Goal: Task Accomplishment & Management: Use online tool/utility

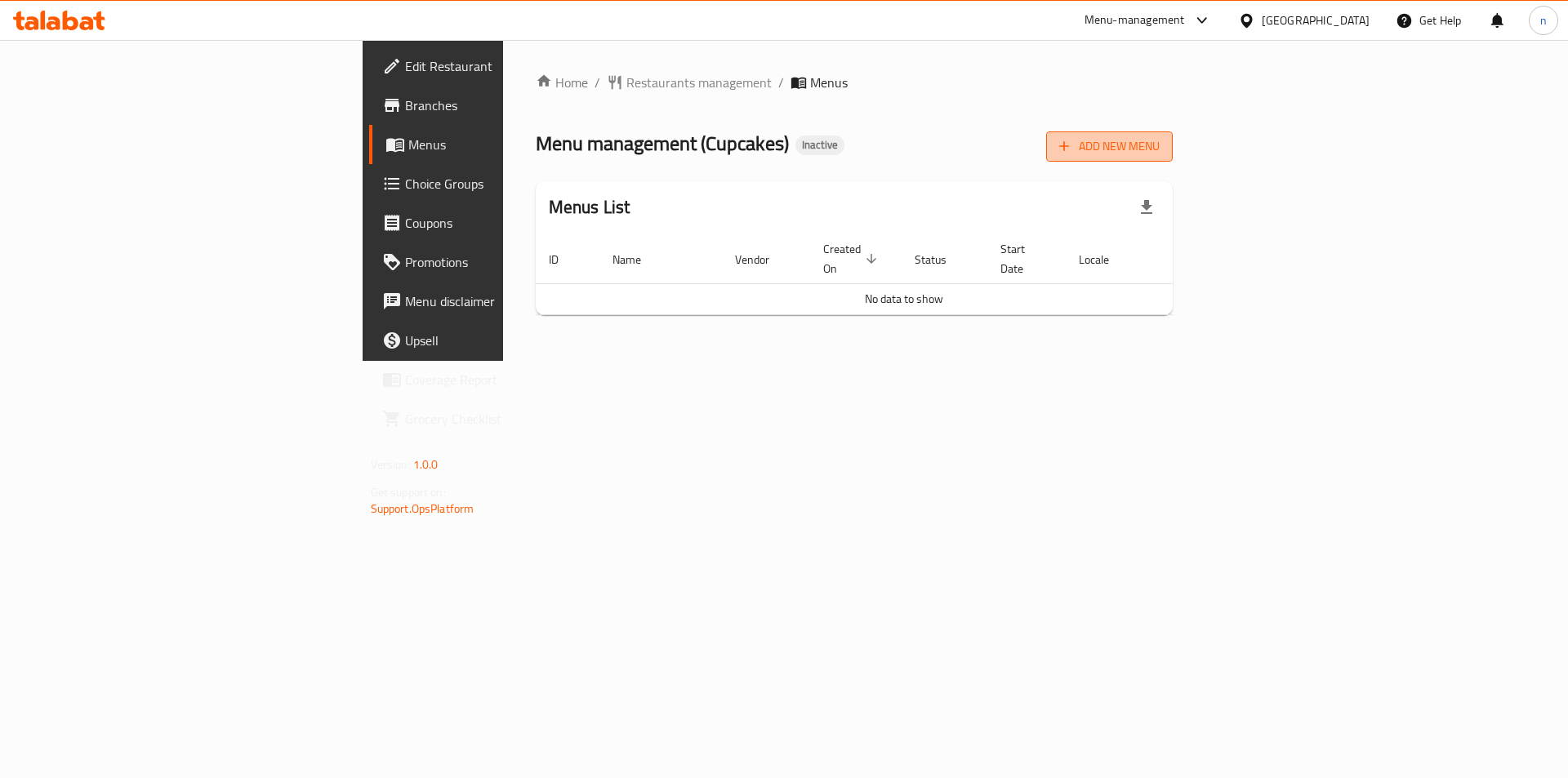
click at [1160, 139] on span "Add New Menu" at bounding box center [1109, 146] width 100 height 20
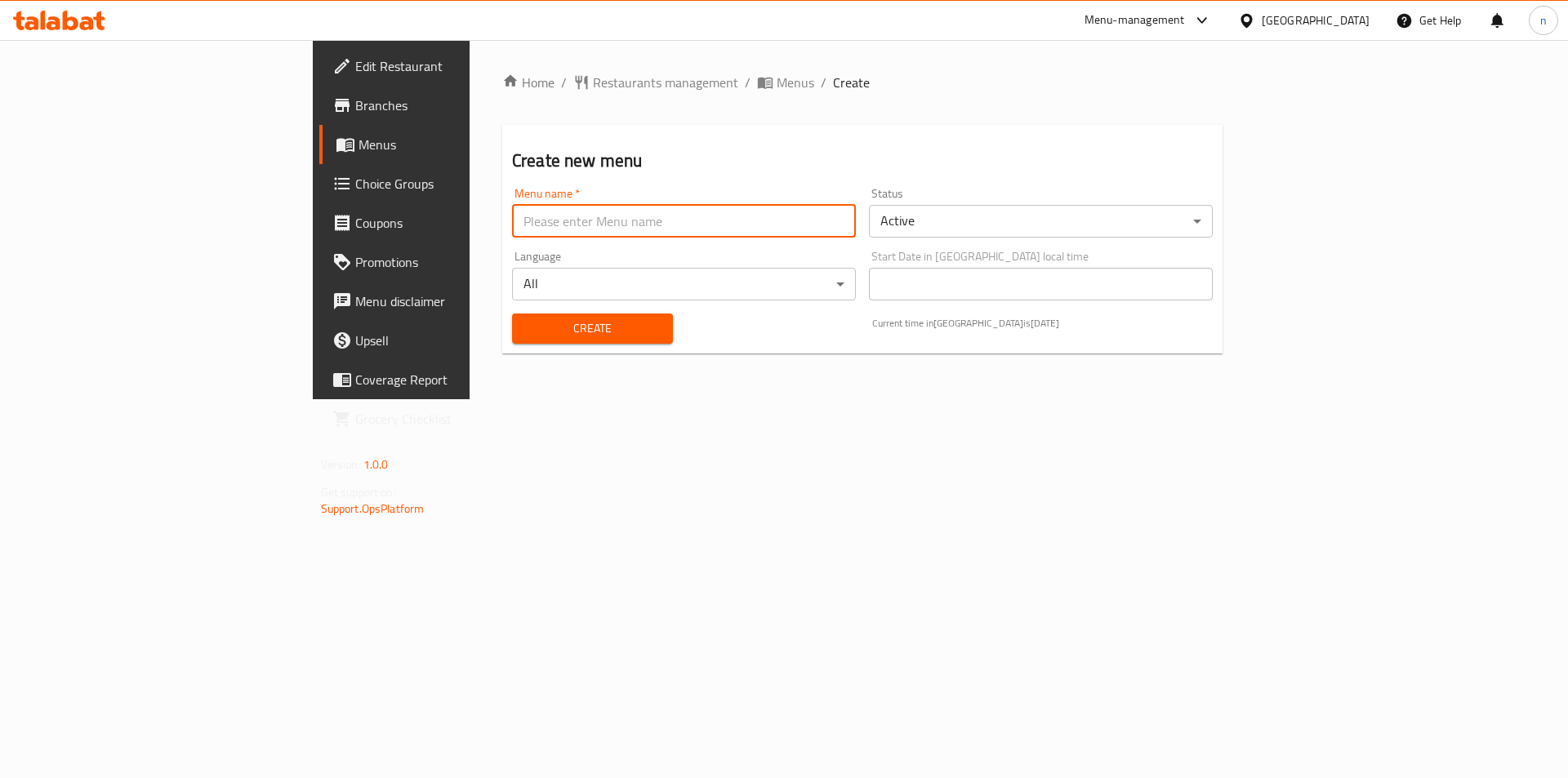
click at [623, 225] on input "text" at bounding box center [683, 221] width 343 height 33
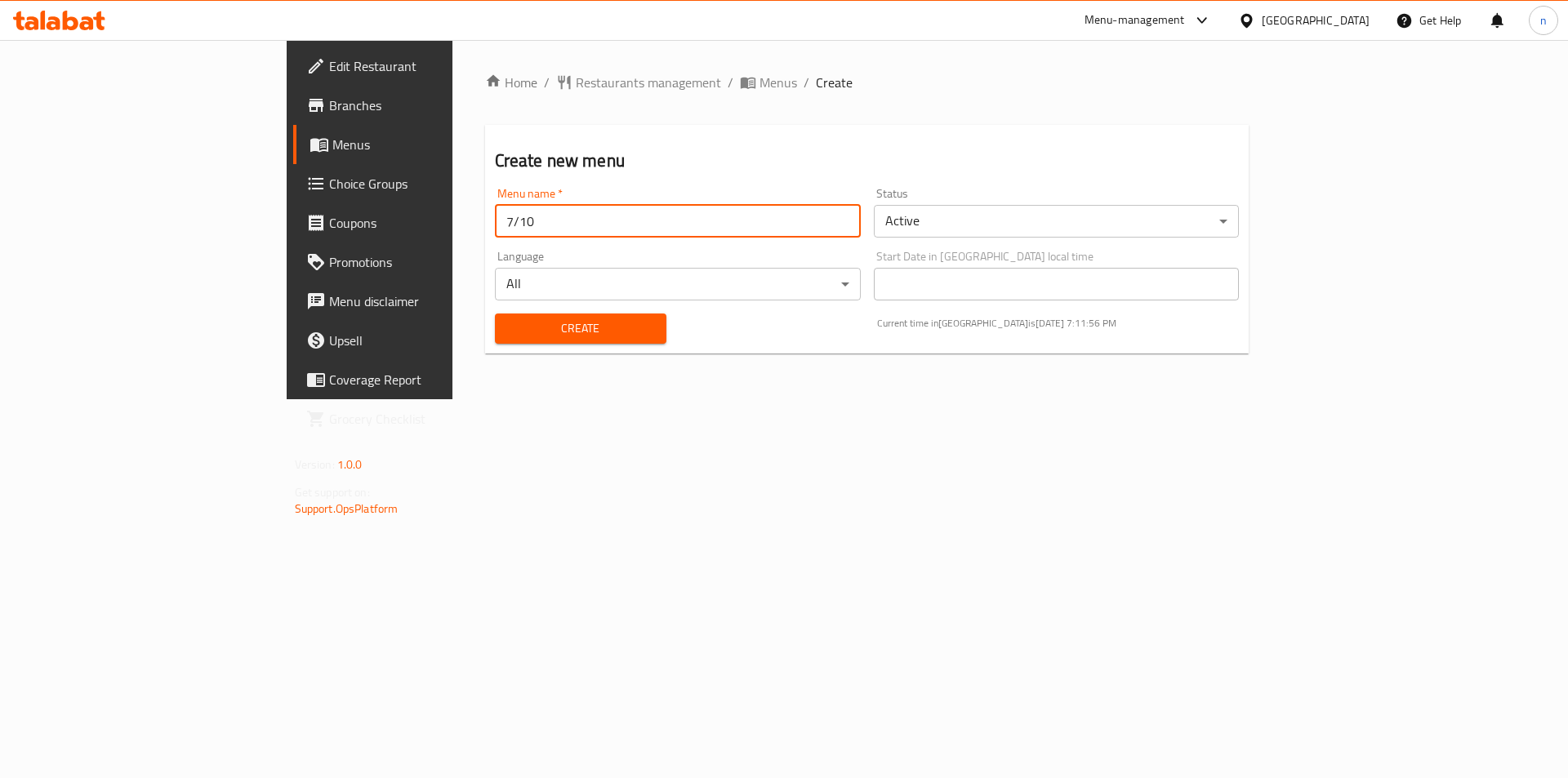
type input "7/10"
click at [495, 313] on button "Create" at bounding box center [580, 328] width 171 height 30
click at [293, 133] on link "Menus" at bounding box center [421, 145] width 256 height 39
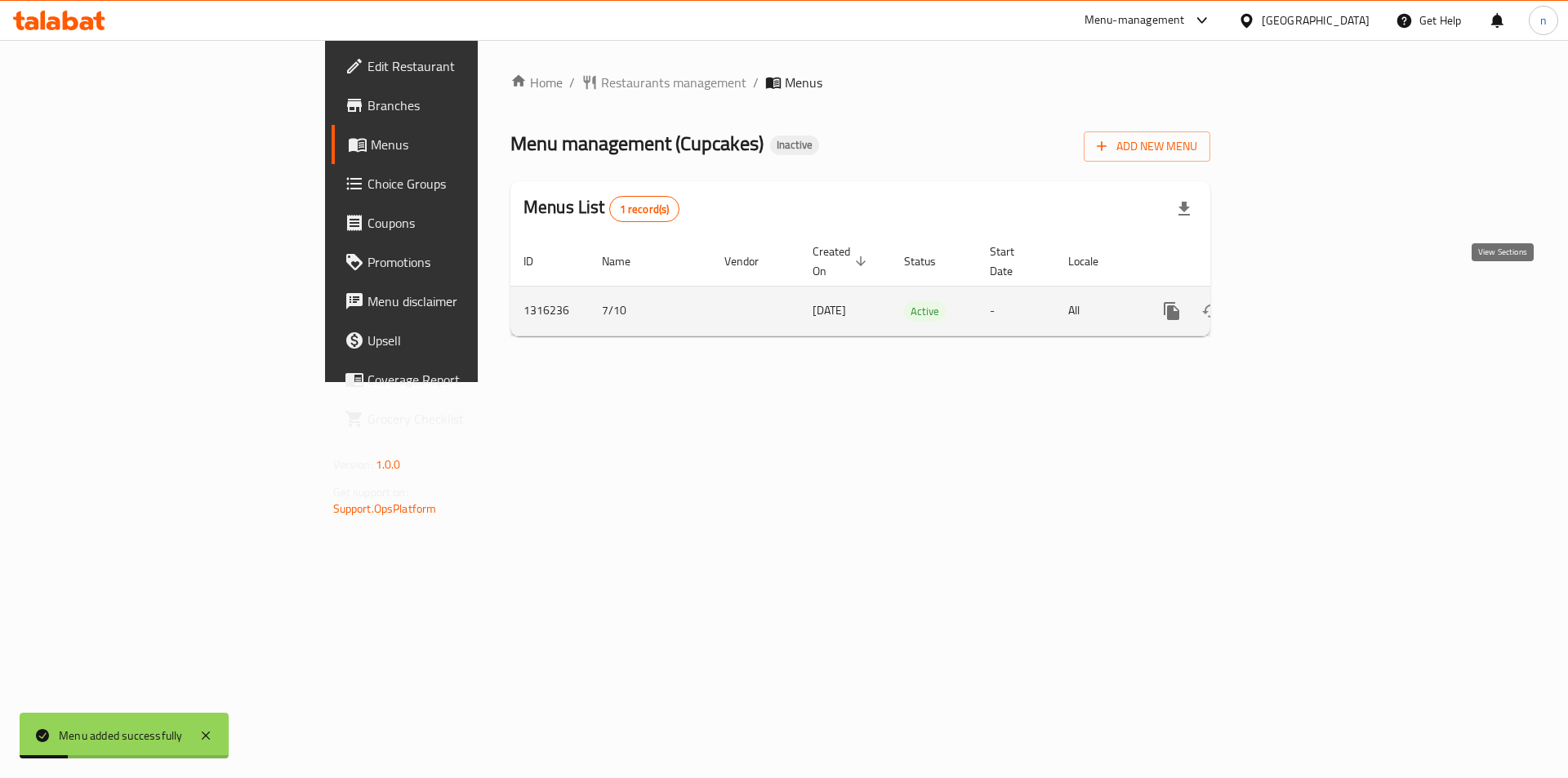
click at [1299, 302] on icon "enhanced table" at bounding box center [1289, 311] width 20 height 20
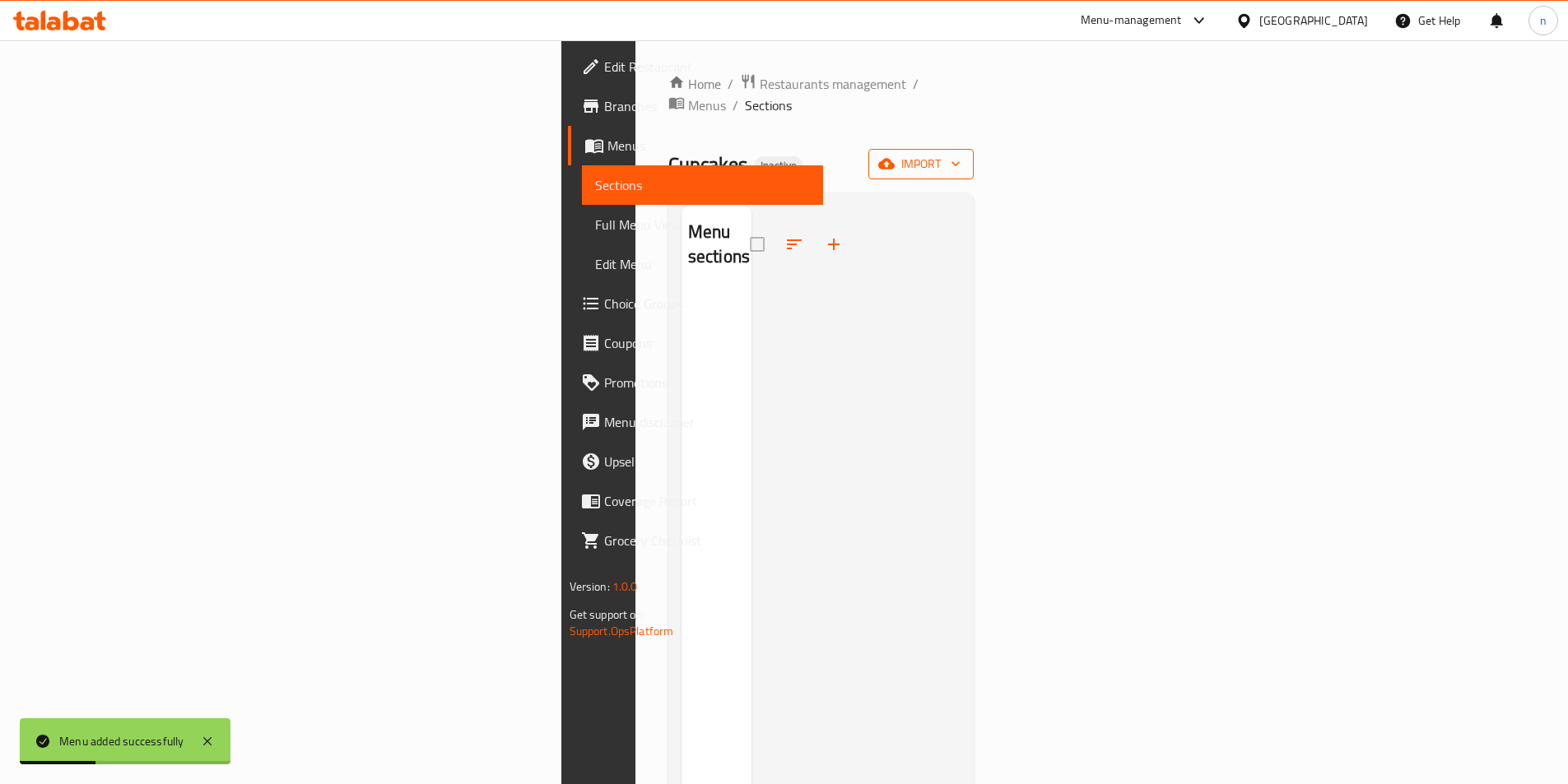
click at [974, 149] on button "import" at bounding box center [921, 164] width 106 height 30
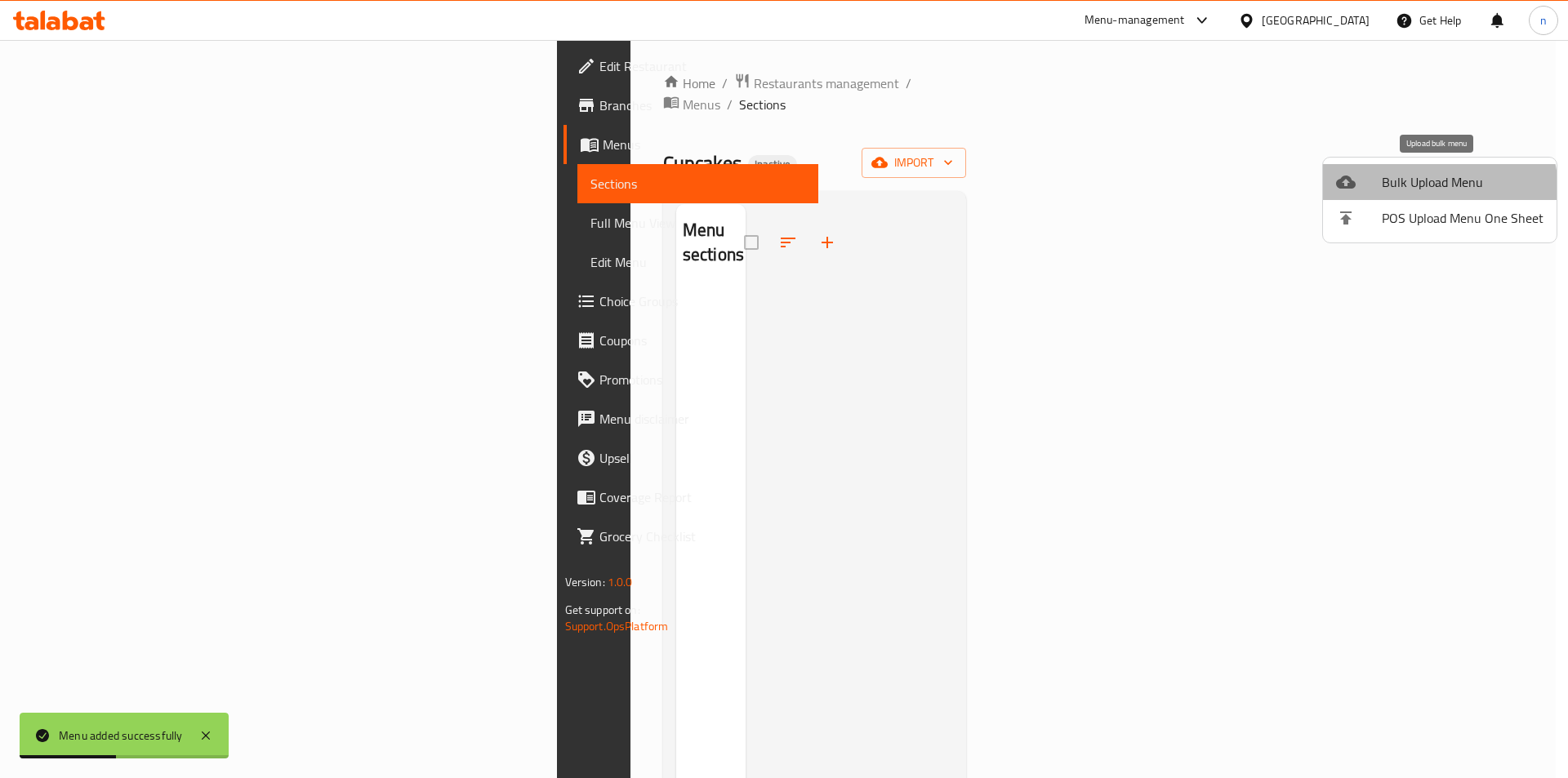
click at [1422, 191] on span "Bulk Upload Menu" at bounding box center [1462, 182] width 162 height 20
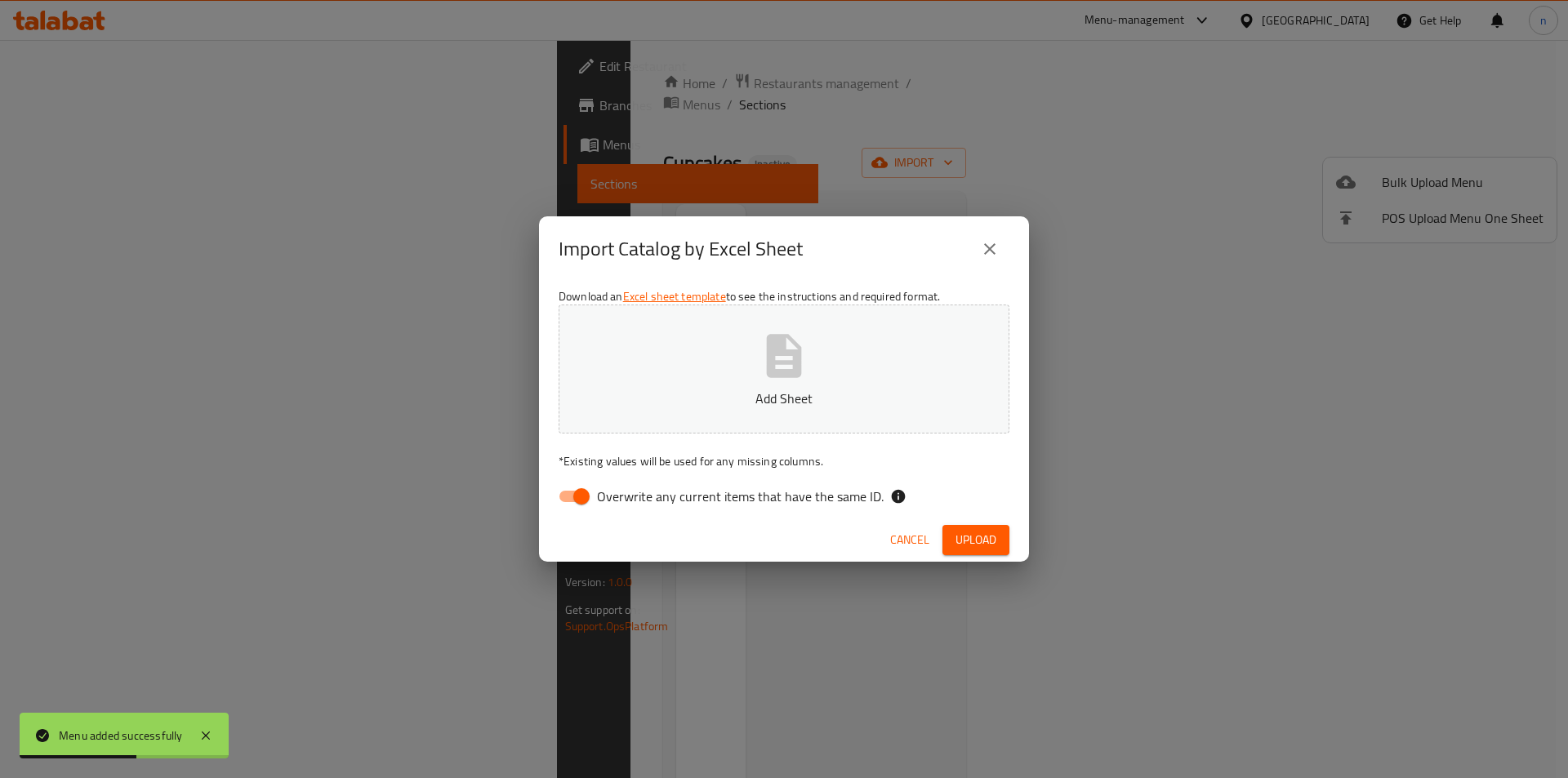
click at [560, 500] on input "Overwrite any current items that have the same ID." at bounding box center [581, 496] width 93 height 31
checkbox input "false"
click at [704, 407] on p "Add Sheet" at bounding box center [784, 398] width 400 height 20
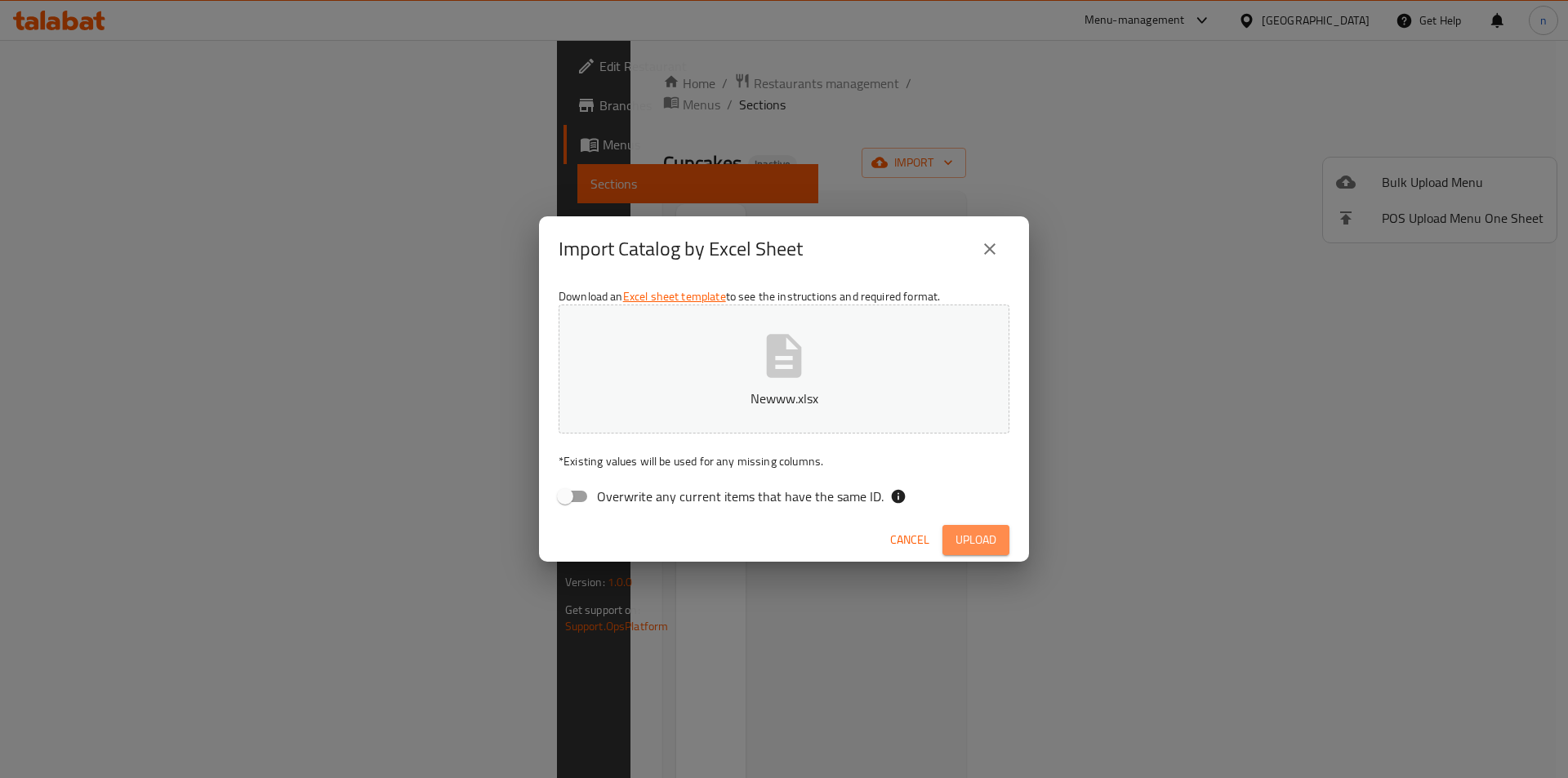
click at [998, 535] on button "Upload" at bounding box center [975, 540] width 67 height 30
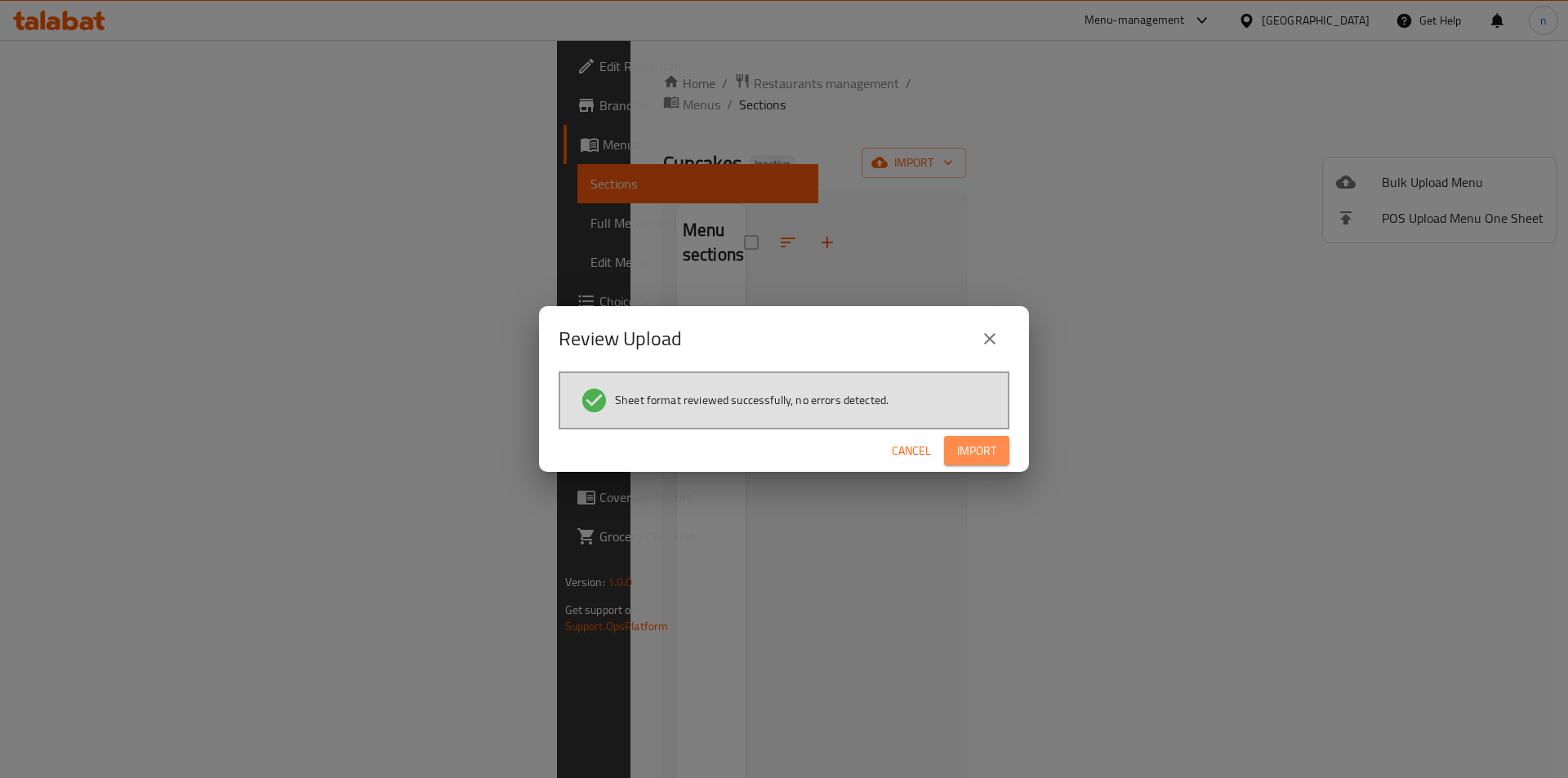
click at [1008, 445] on button "Import" at bounding box center [977, 451] width 66 height 30
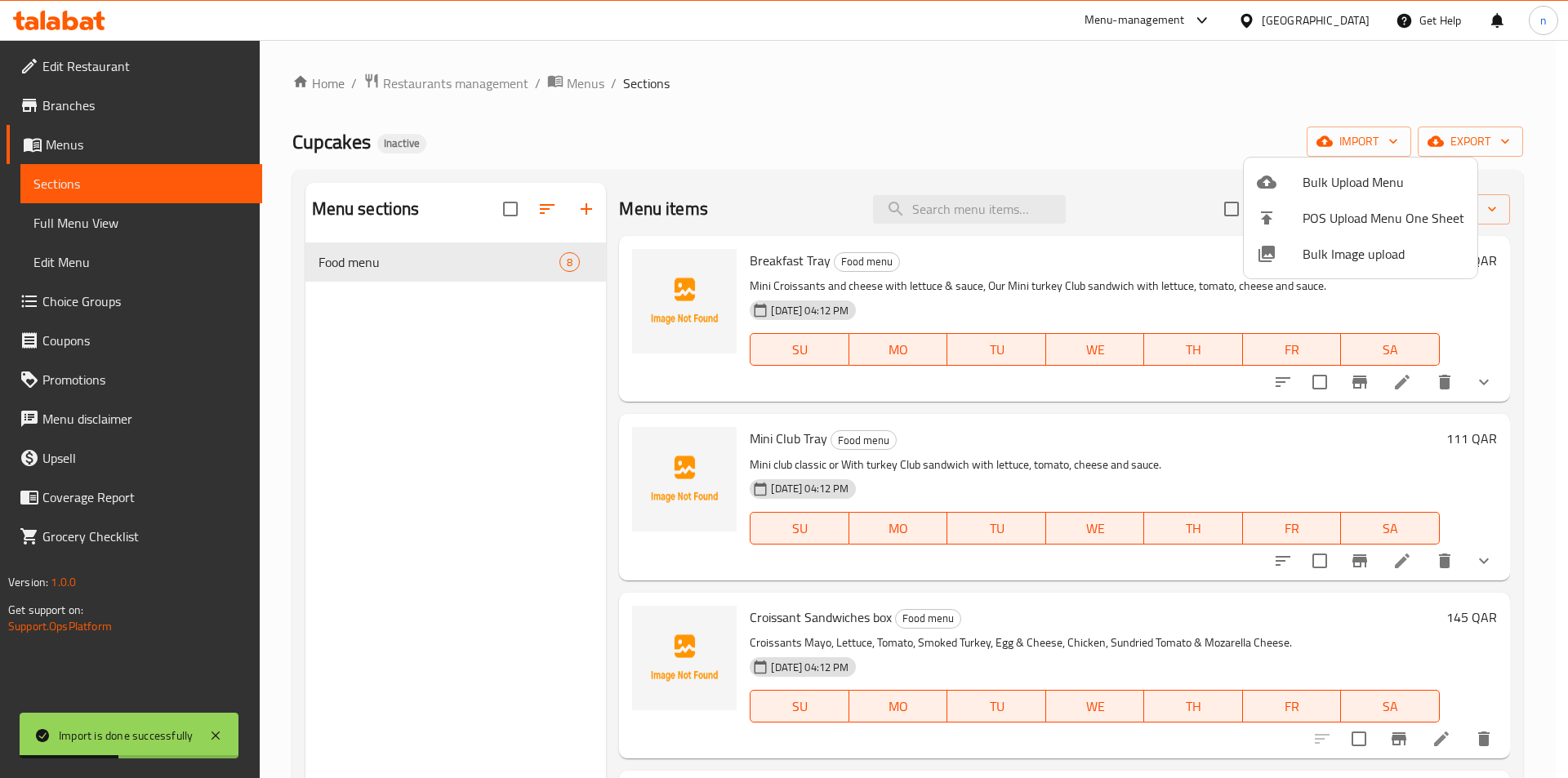
click at [127, 230] on div at bounding box center [784, 389] width 1568 height 778
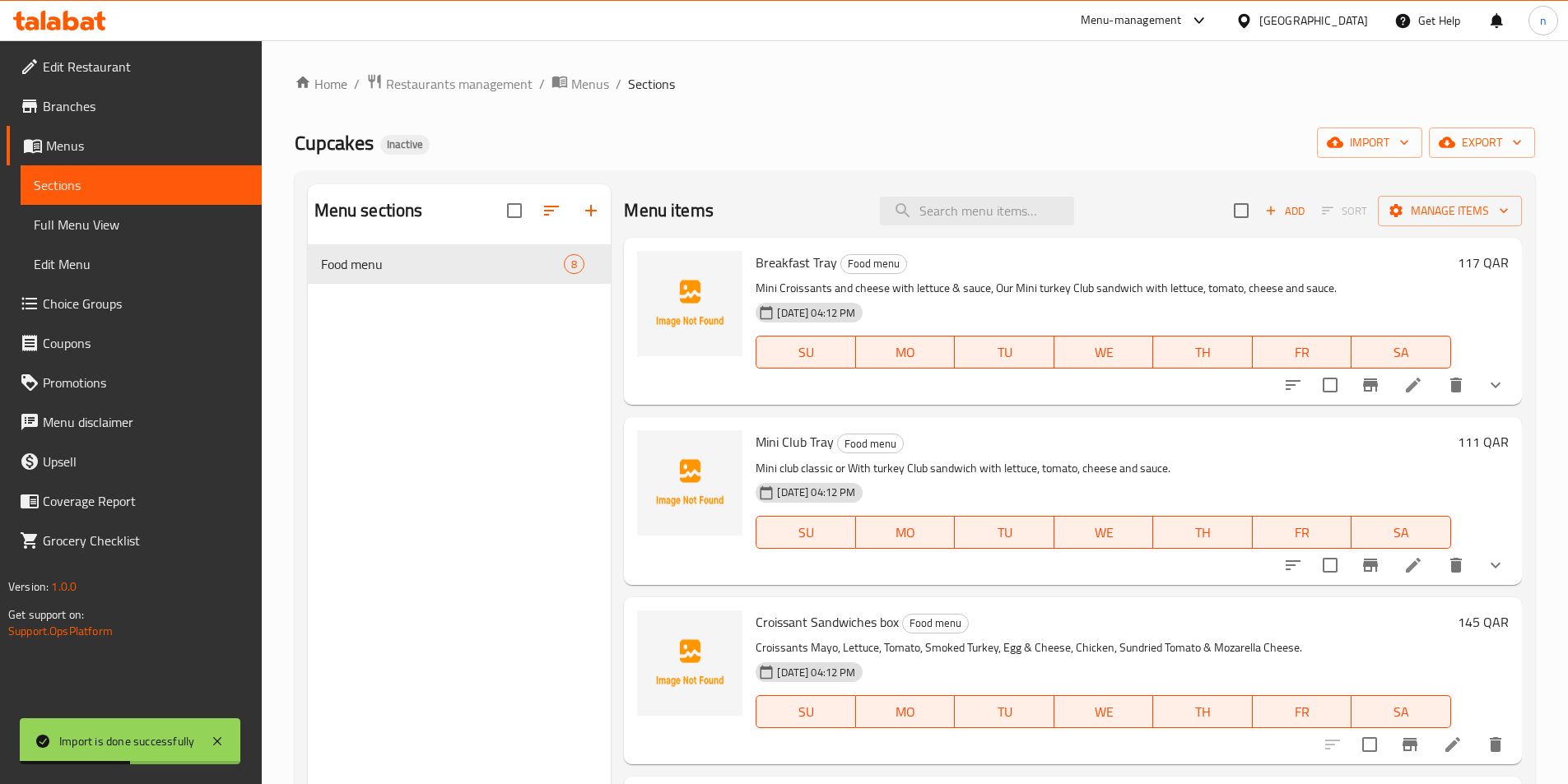
click at [124, 228] on span "Full Menu View" at bounding box center [141, 224] width 215 height 20
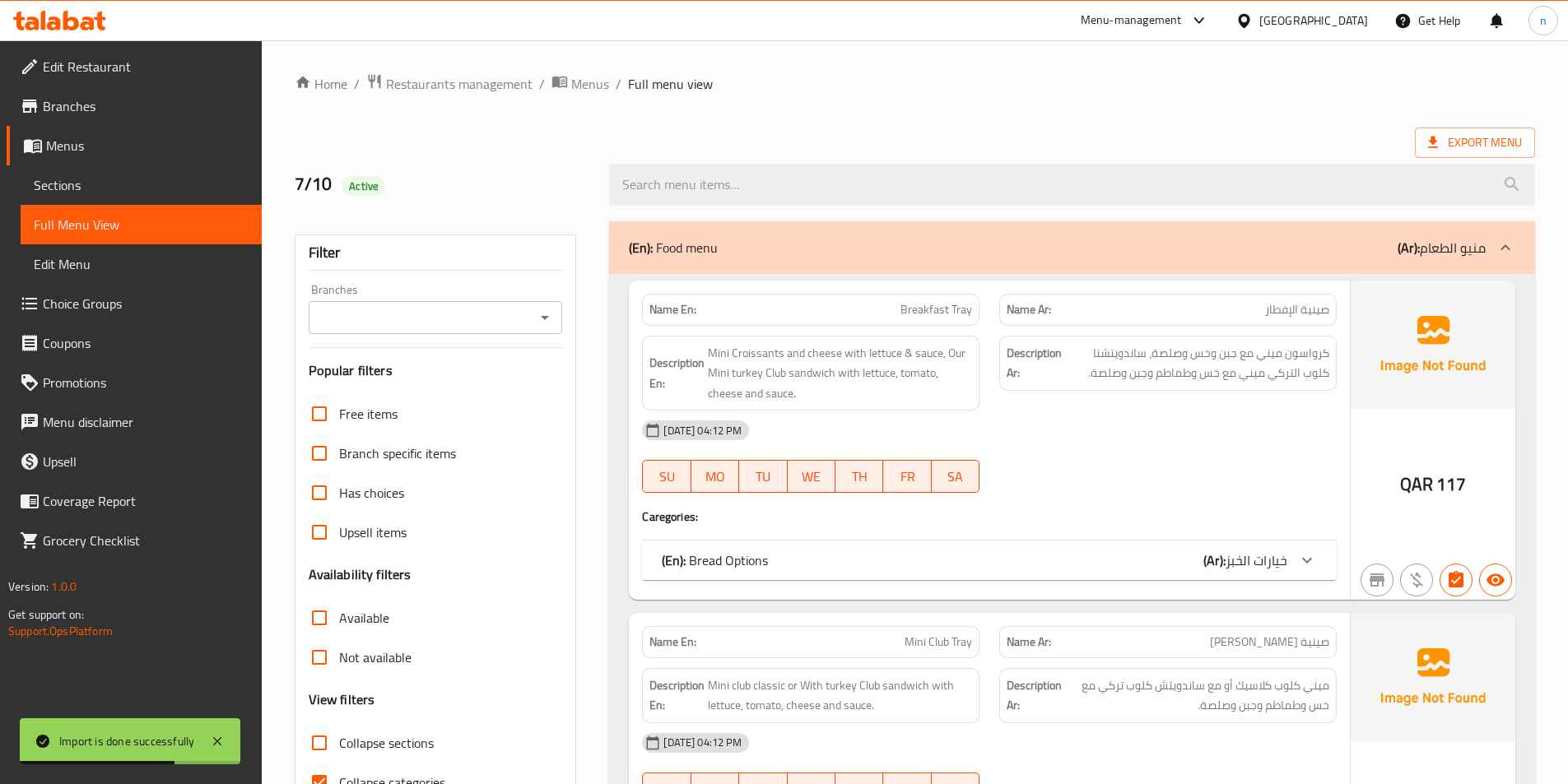
scroll to position [164, 0]
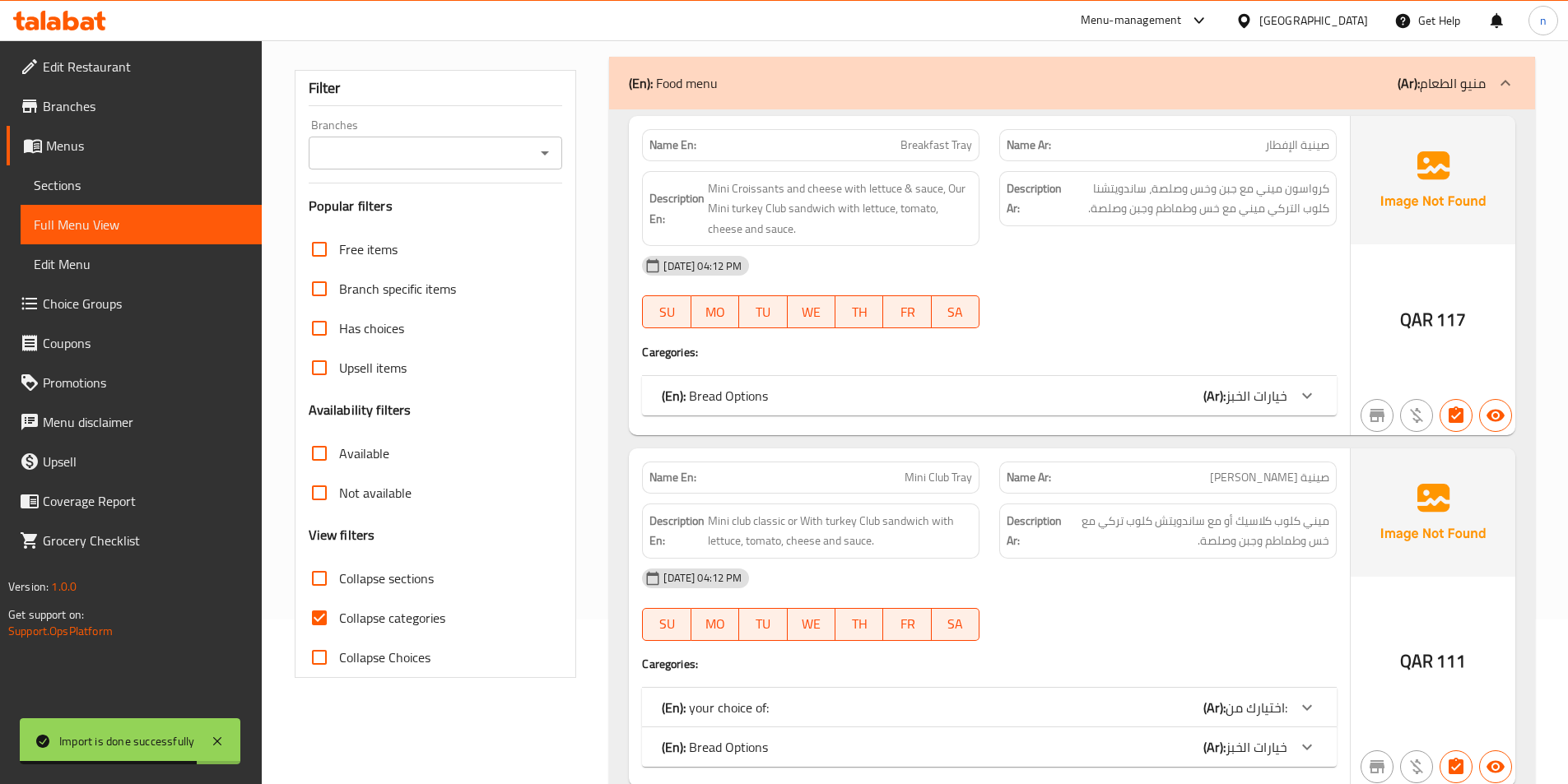
click at [326, 609] on input "Collapse categories" at bounding box center [319, 618] width 39 height 39
checkbox input "false"
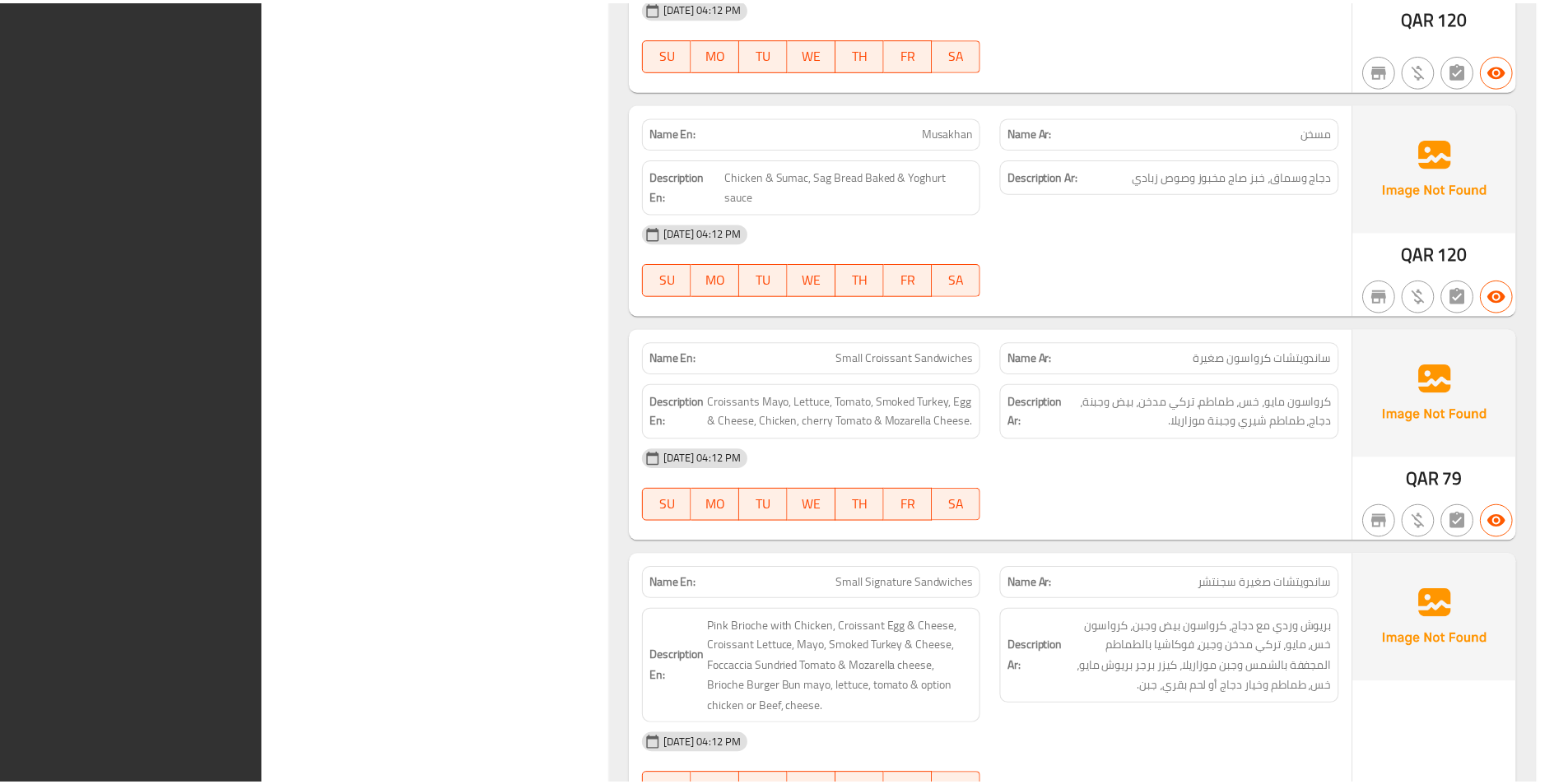
scroll to position [2834, 0]
